Goal: Transaction & Acquisition: Purchase product/service

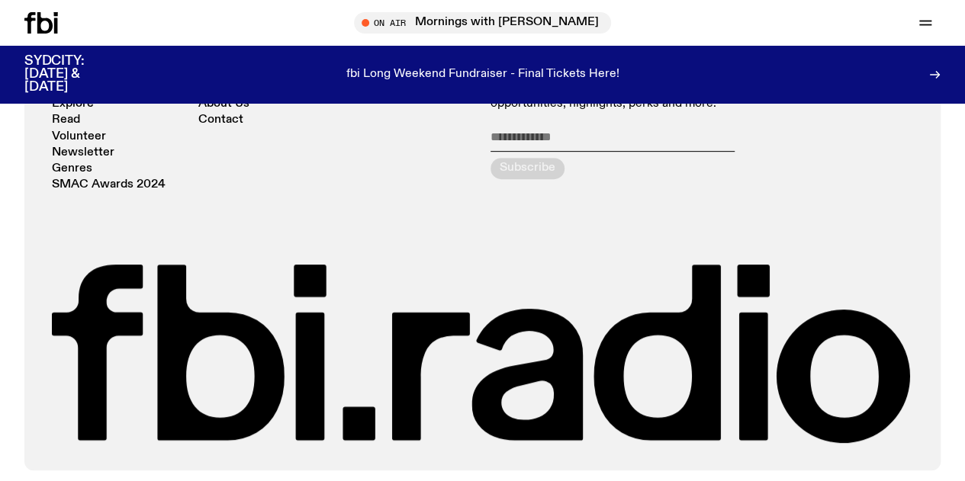
scroll to position [3059, 0]
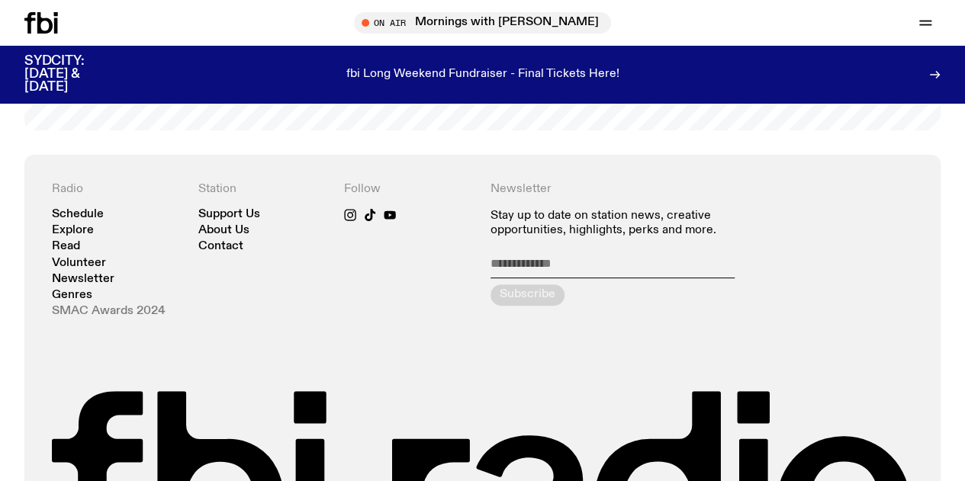
click at [77, 317] on link "SMAC Awards 2024" at bounding box center [109, 311] width 114 height 11
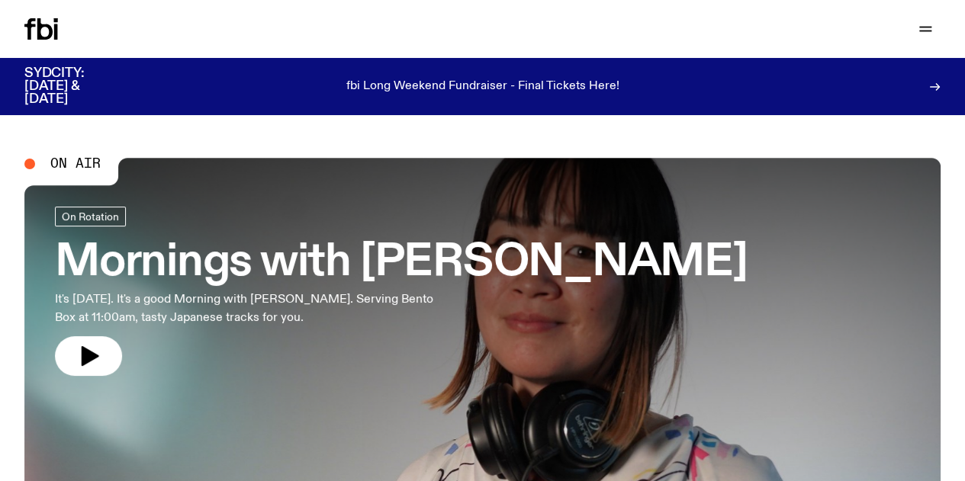
click at [0, 0] on link "Read" at bounding box center [0, 0] width 0 height 0
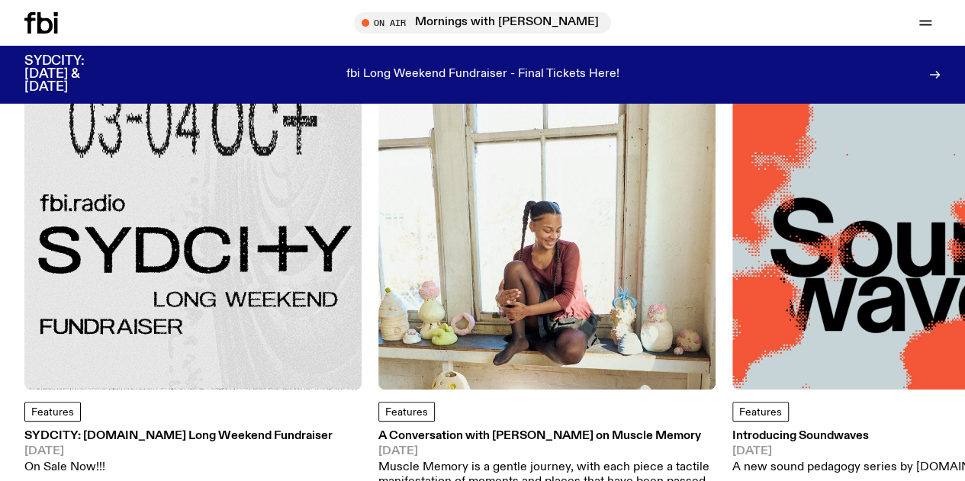
scroll to position [149, 0]
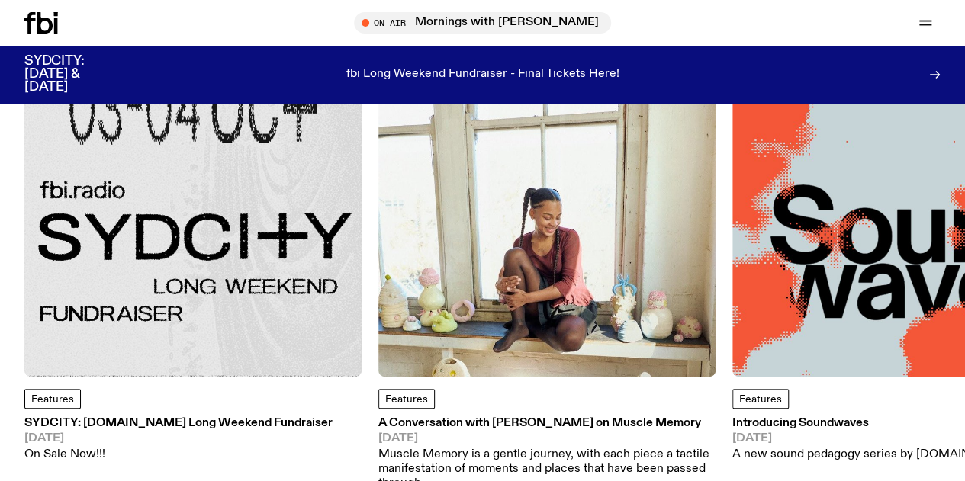
click at [239, 204] on img at bounding box center [192, 208] width 337 height 337
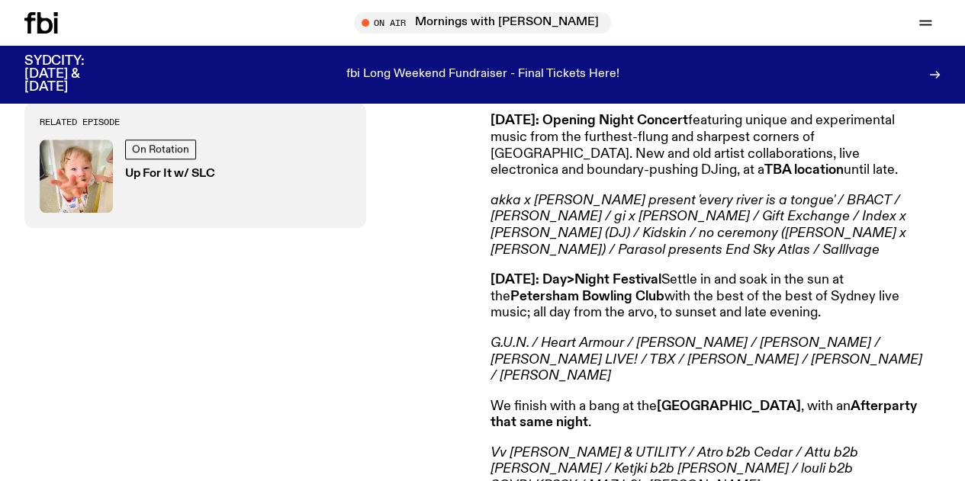
scroll to position [454, 0]
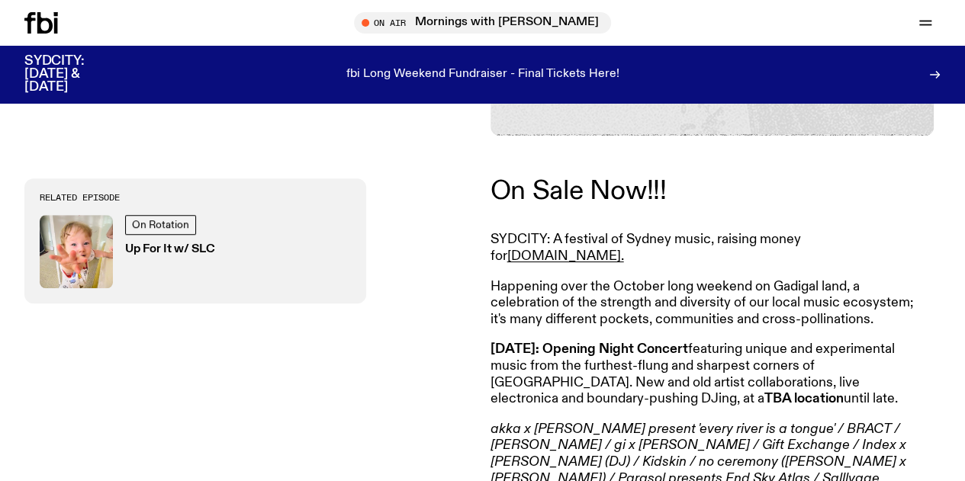
click at [608, 197] on link "On Sale Now!!!" at bounding box center [578, 191] width 176 height 27
